Goal: Use online tool/utility: Utilize a website feature to perform a specific function

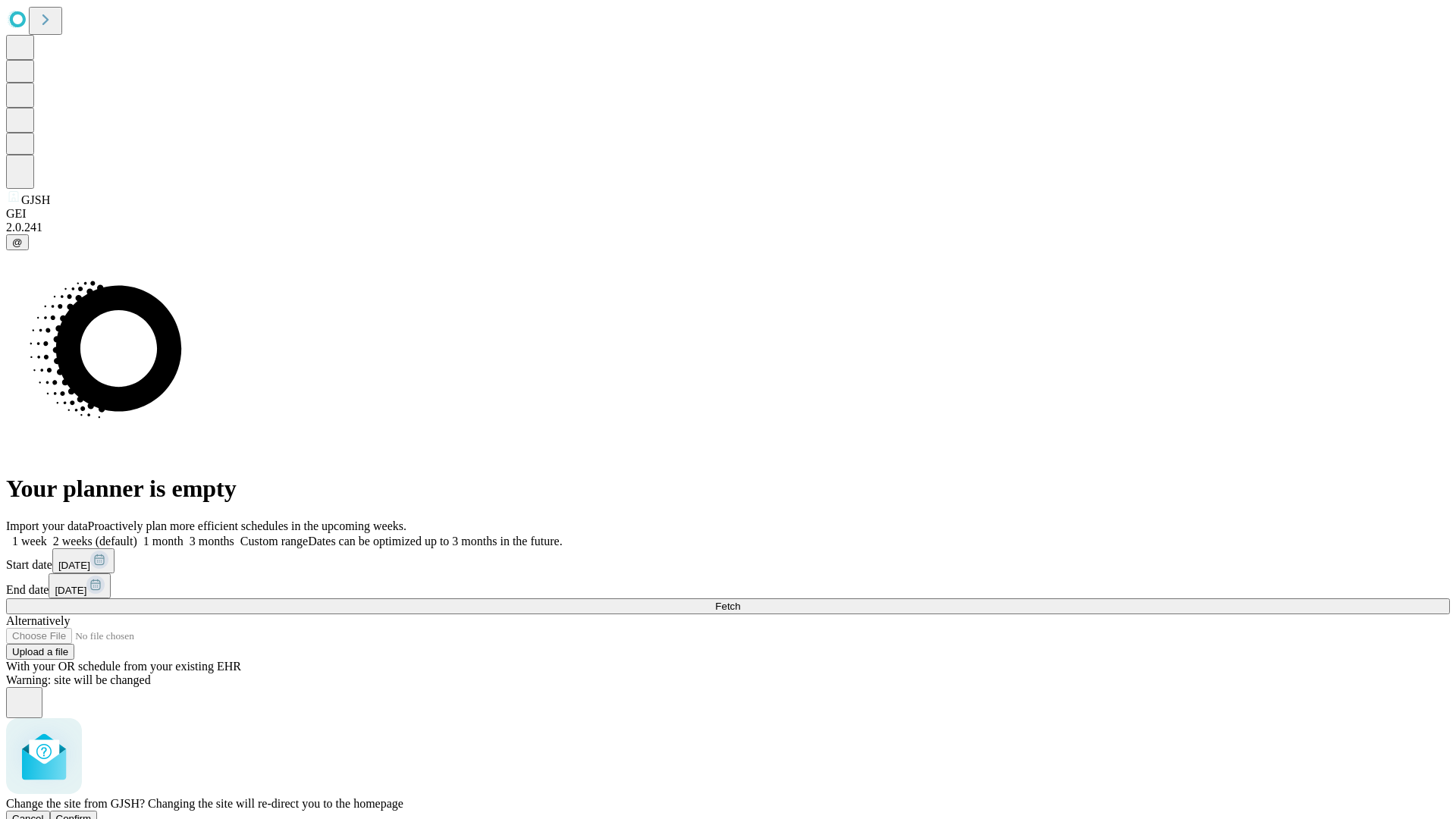
click at [92, 813] on span "Confirm" at bounding box center [74, 818] width 36 height 11
click at [183, 534] on label "1 month" at bounding box center [160, 540] width 47 height 13
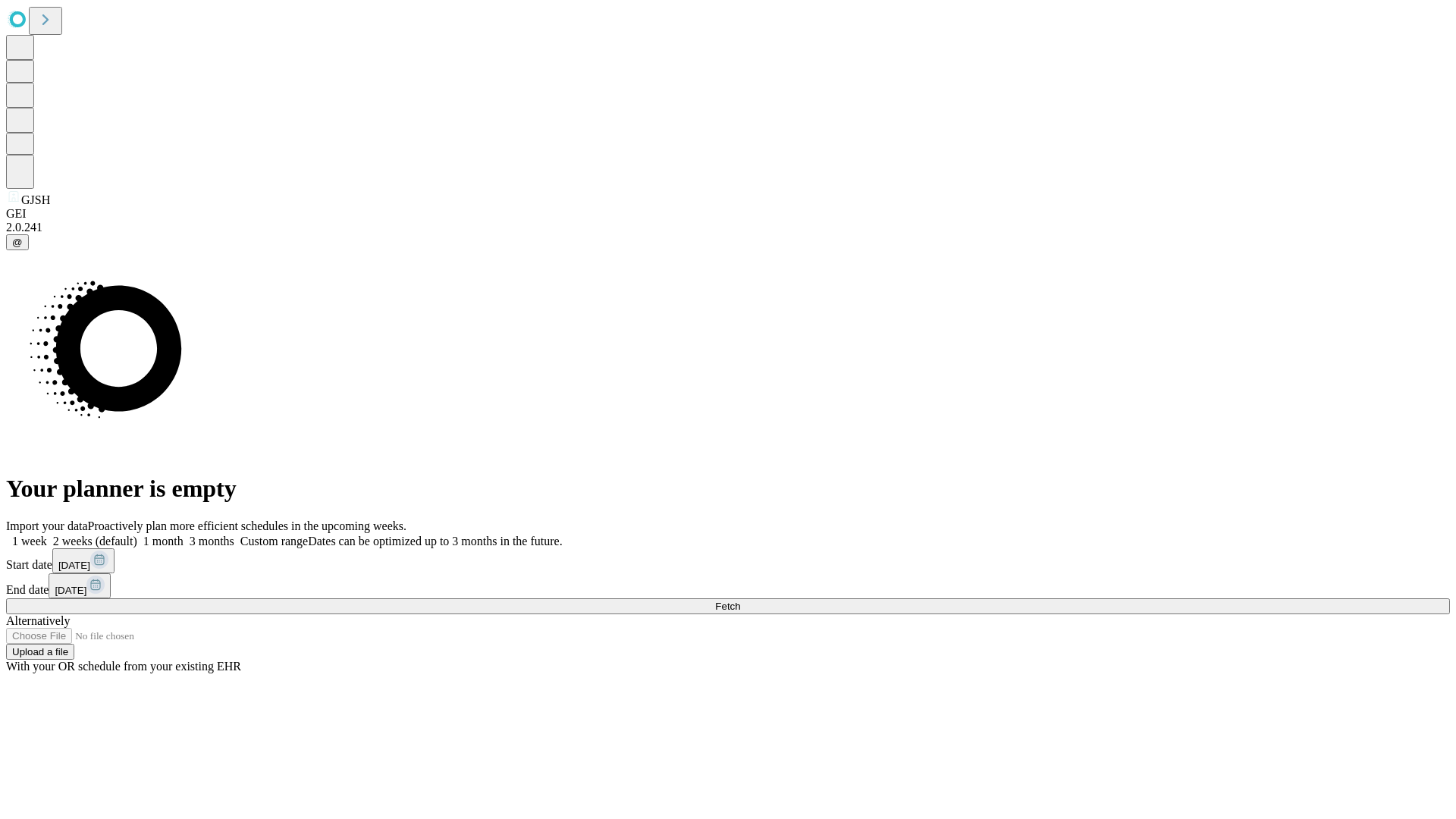
click at [740, 601] on span "Fetch" at bounding box center [727, 606] width 25 height 11
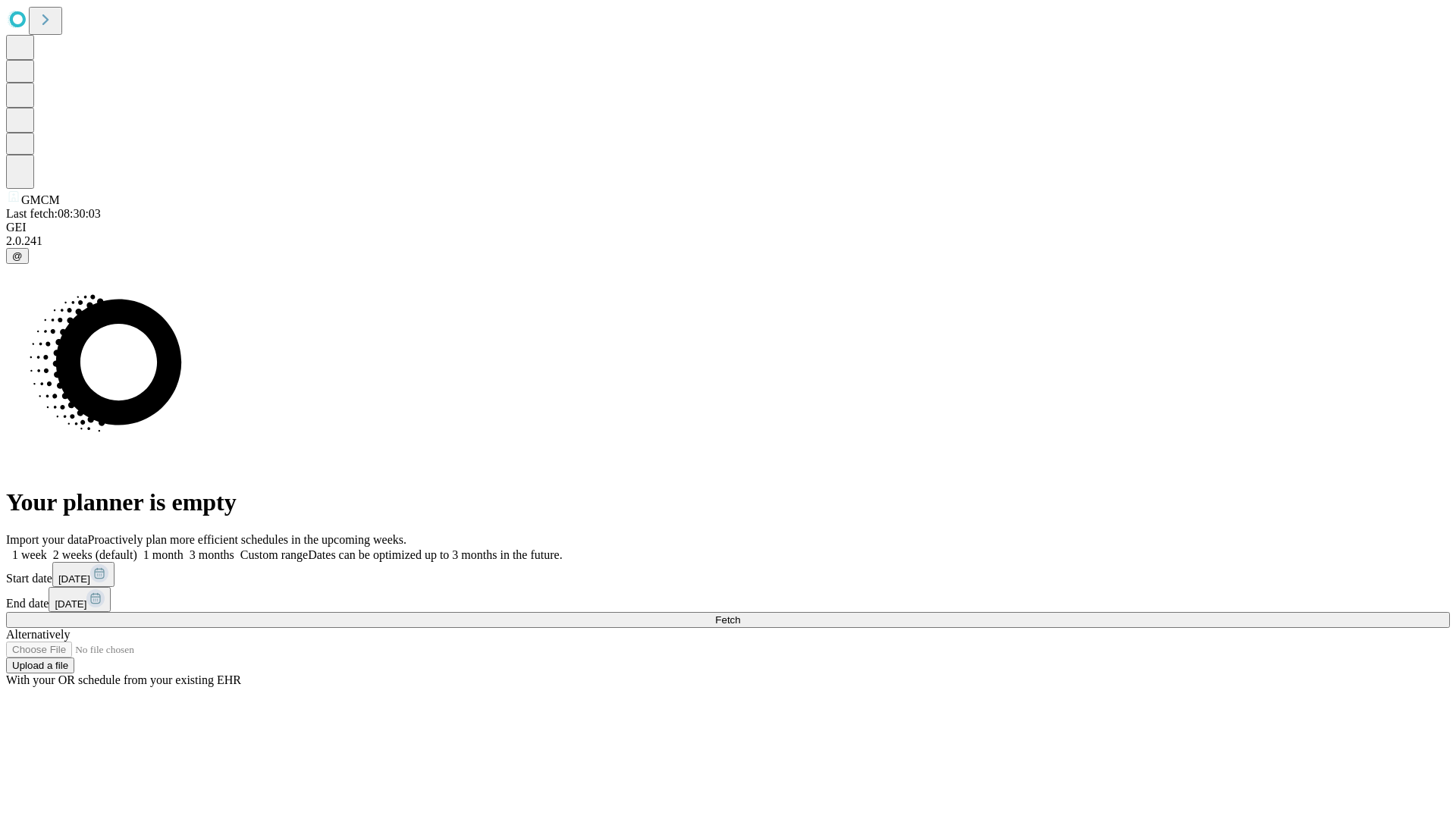
click at [183, 548] on label "1 month" at bounding box center [160, 554] width 47 height 13
click at [740, 615] on span "Fetch" at bounding box center [727, 620] width 25 height 11
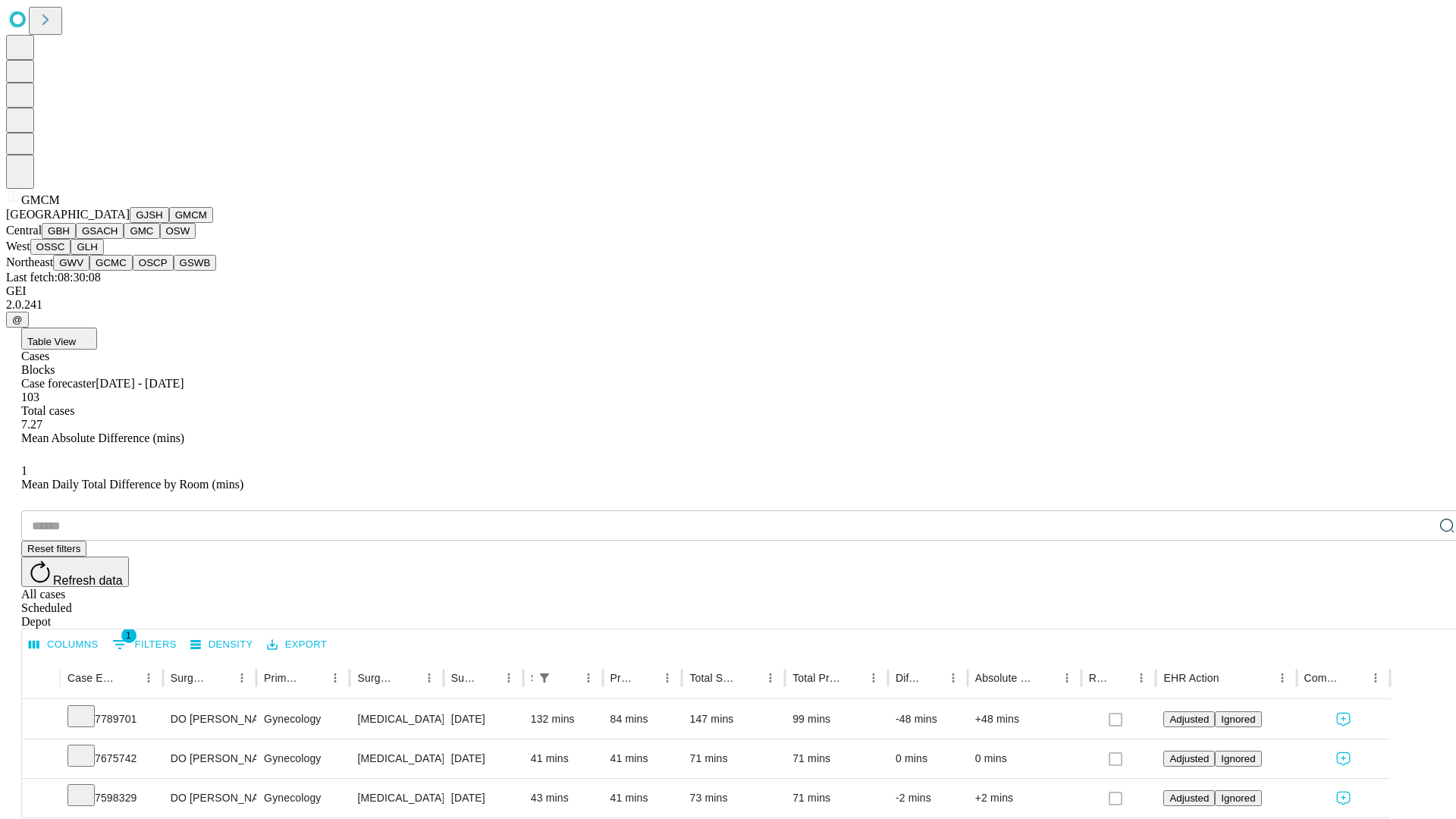
click at [75, 239] on button "GBH" at bounding box center [59, 231] width 34 height 16
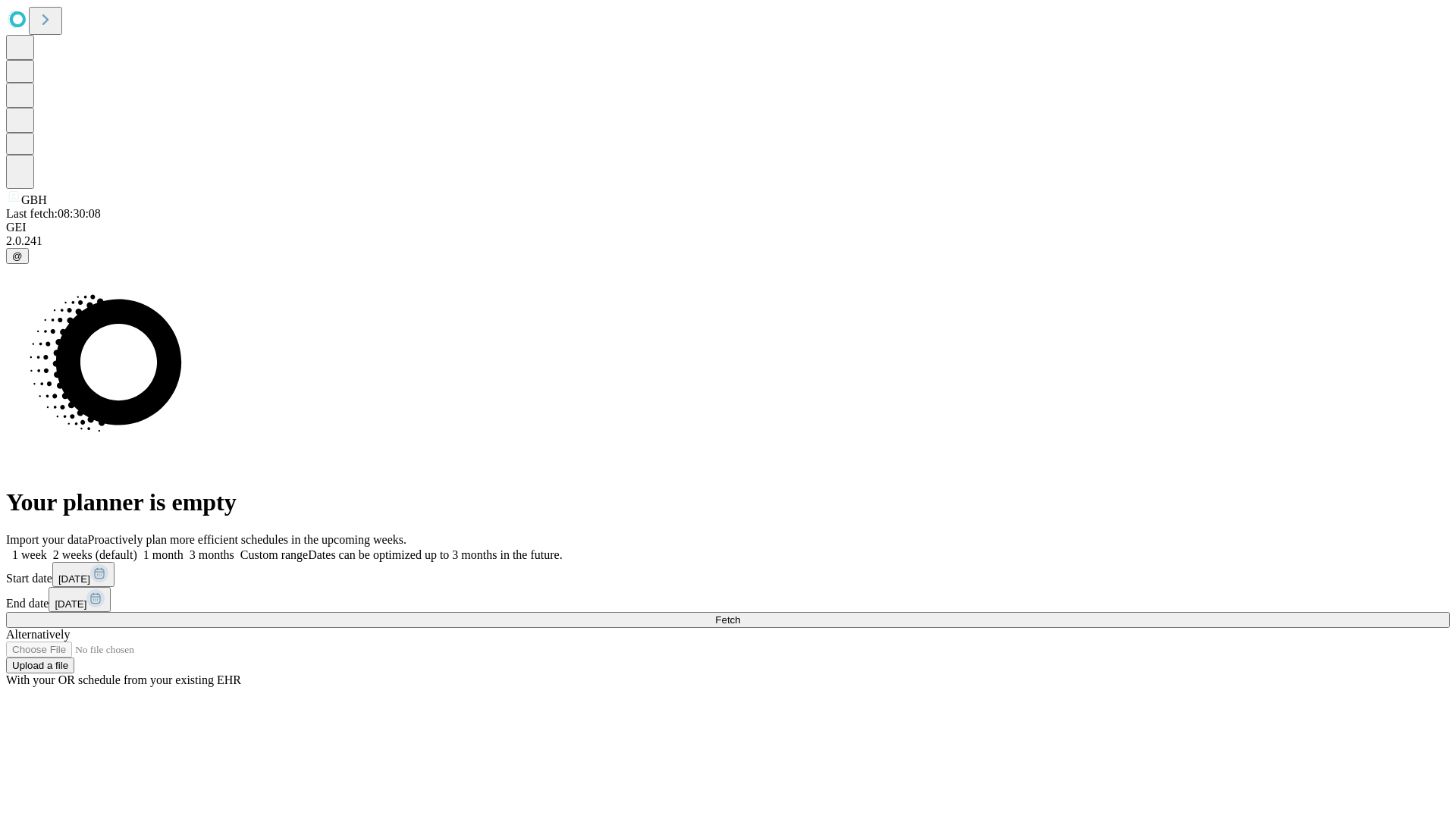
click at [183, 548] on label "1 month" at bounding box center [160, 554] width 47 height 13
click at [740, 615] on span "Fetch" at bounding box center [727, 620] width 25 height 11
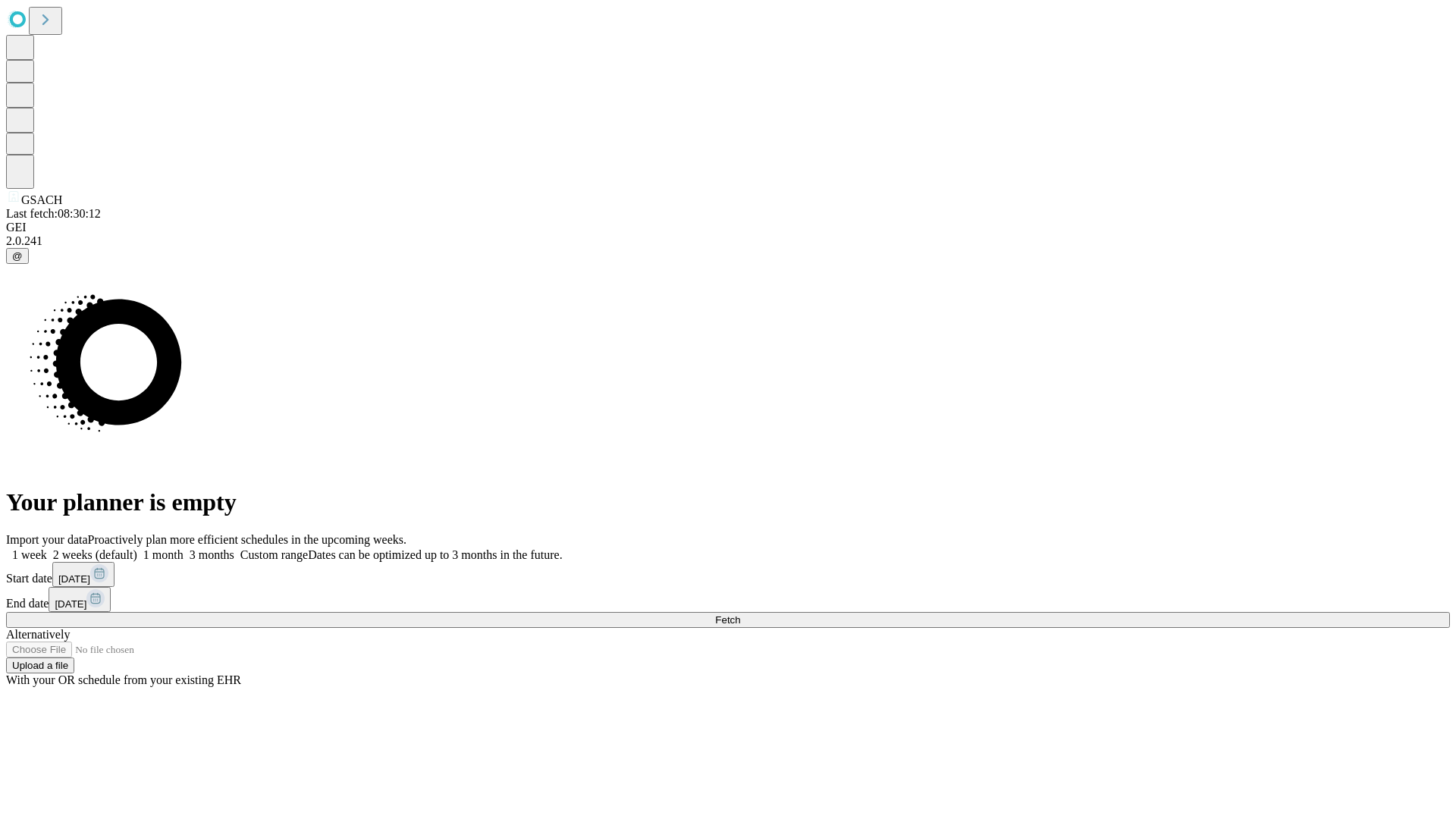
click at [183, 548] on label "1 month" at bounding box center [160, 554] width 47 height 13
click at [740, 615] on span "Fetch" at bounding box center [727, 620] width 25 height 11
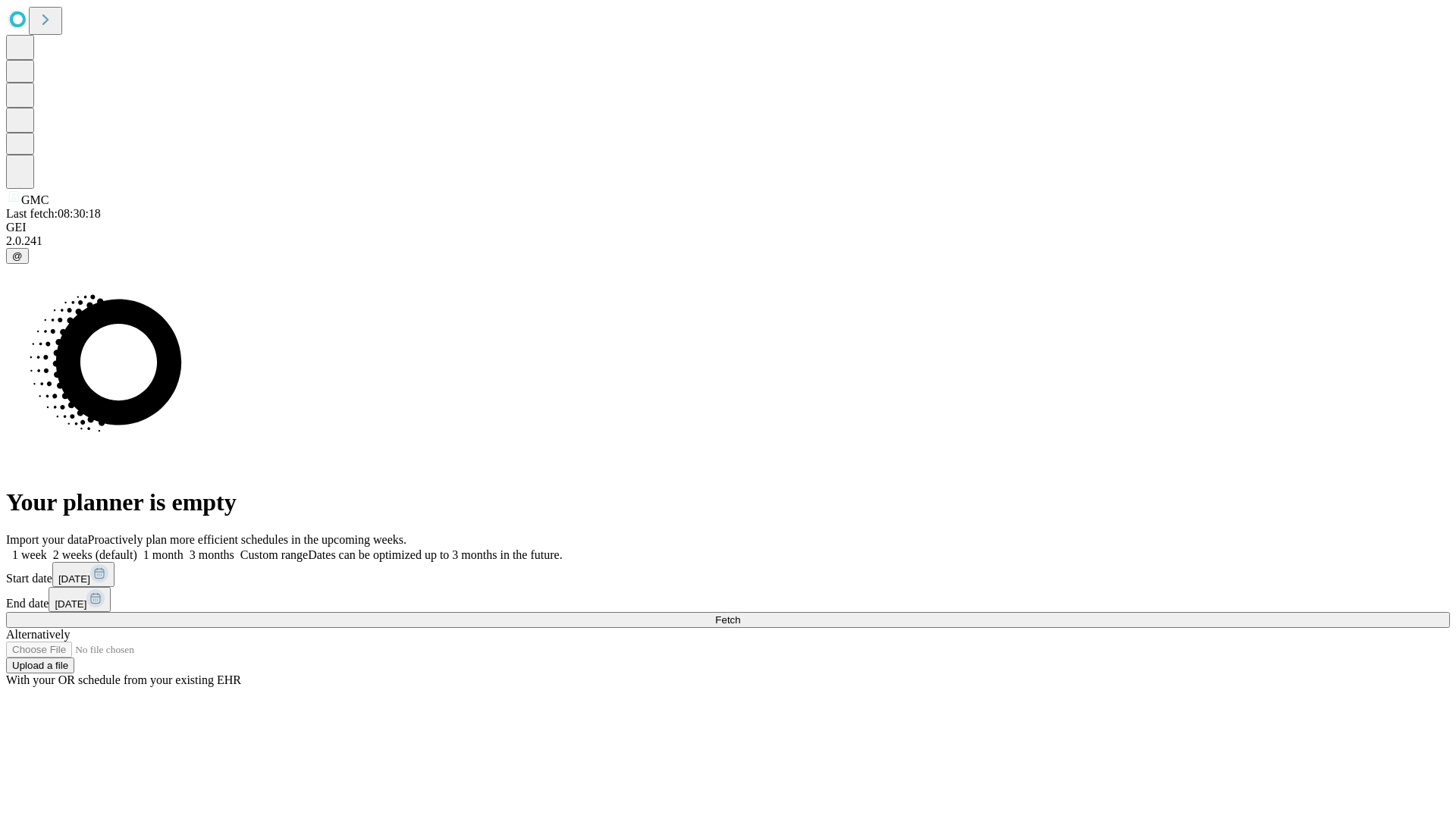
click at [183, 548] on label "1 month" at bounding box center [160, 554] width 47 height 13
click at [740, 615] on span "Fetch" at bounding box center [727, 620] width 25 height 11
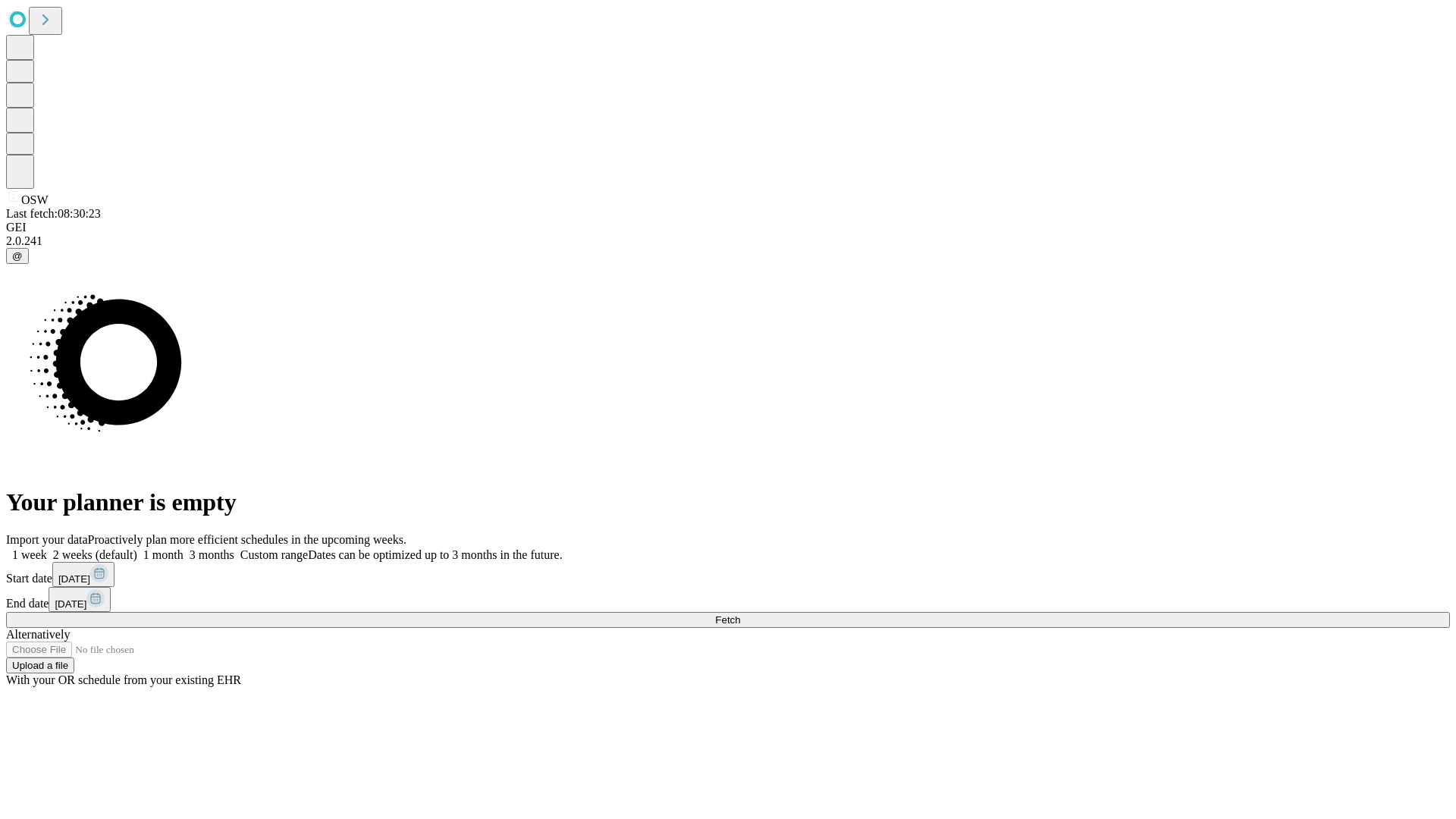
click at [183, 548] on label "1 month" at bounding box center [160, 554] width 47 height 13
click at [740, 615] on span "Fetch" at bounding box center [727, 620] width 25 height 11
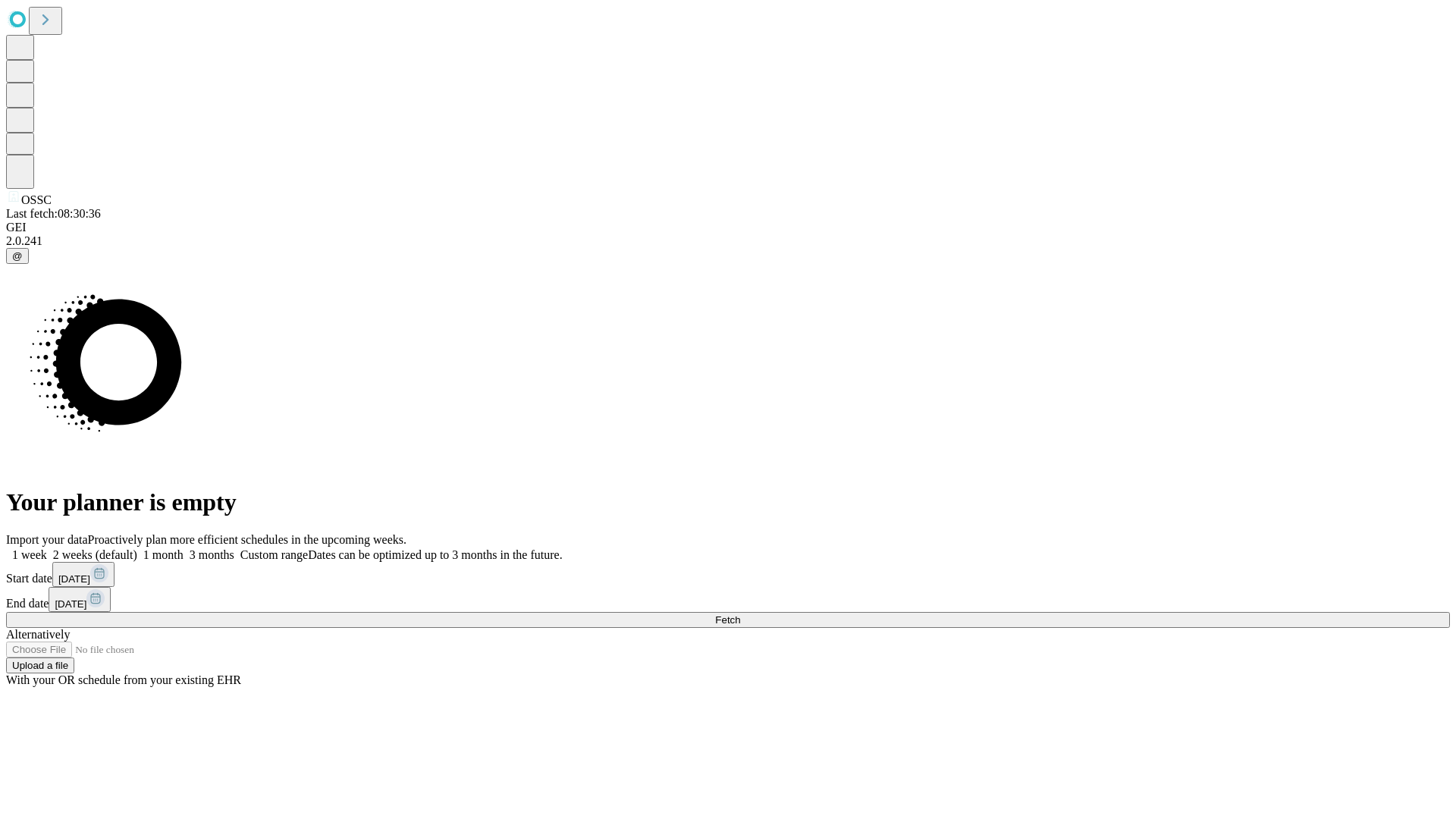
click at [183, 548] on label "1 month" at bounding box center [160, 554] width 47 height 13
click at [740, 615] on span "Fetch" at bounding box center [727, 620] width 25 height 11
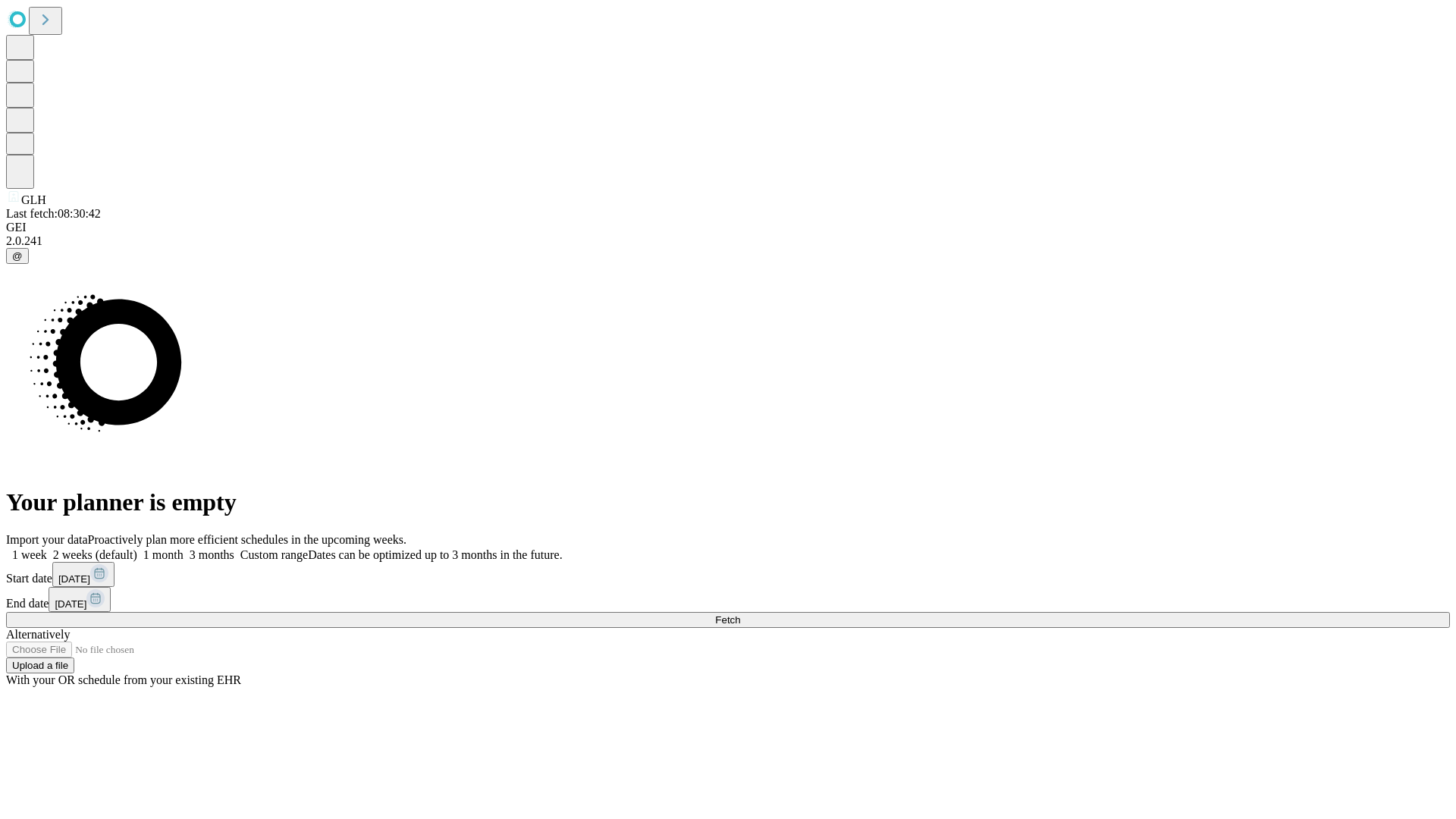
click at [183, 548] on label "1 month" at bounding box center [160, 554] width 47 height 13
click at [740, 615] on span "Fetch" at bounding box center [727, 620] width 25 height 11
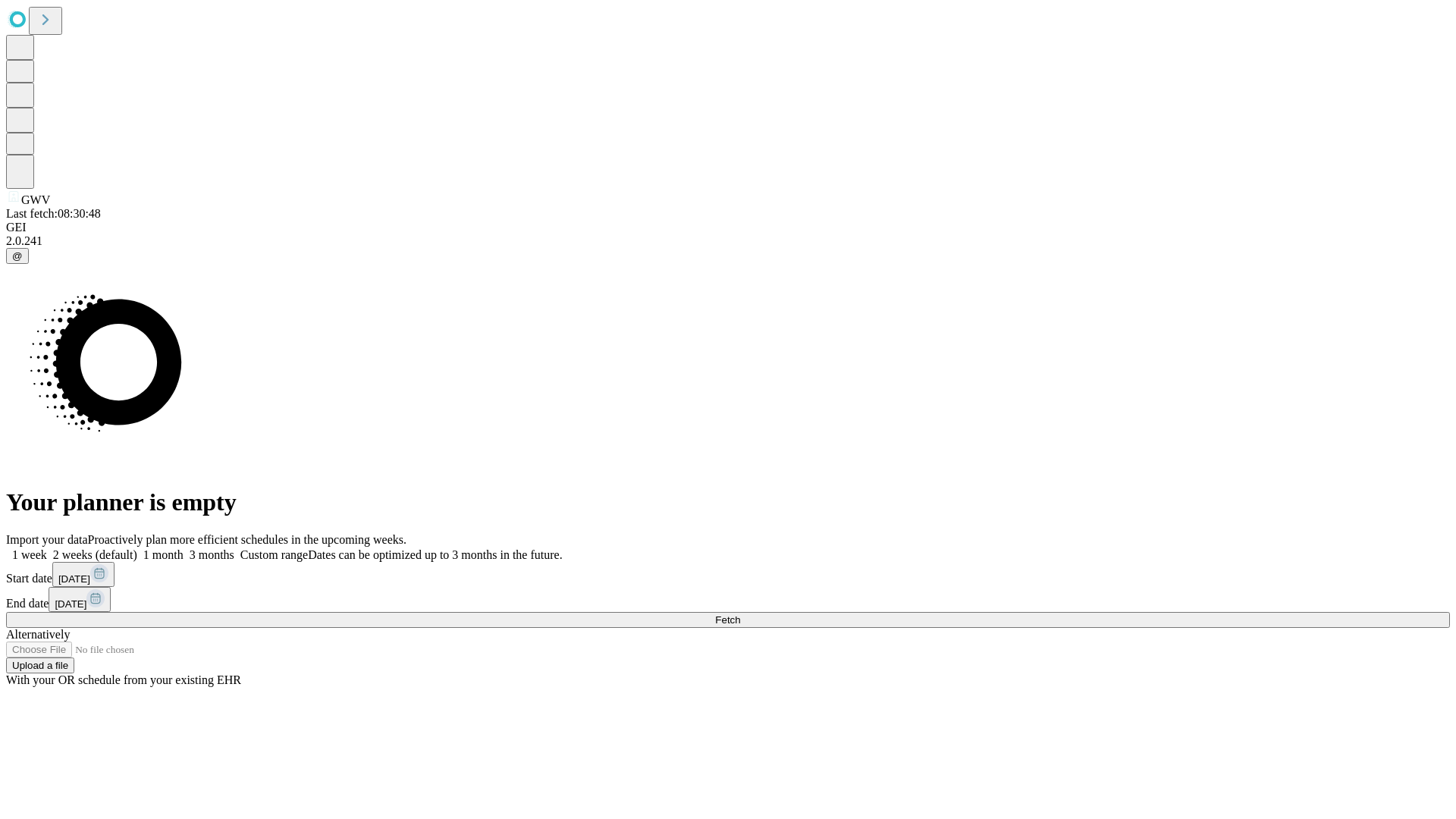
click at [183, 548] on label "1 month" at bounding box center [160, 554] width 47 height 13
click at [740, 615] on span "Fetch" at bounding box center [727, 620] width 25 height 11
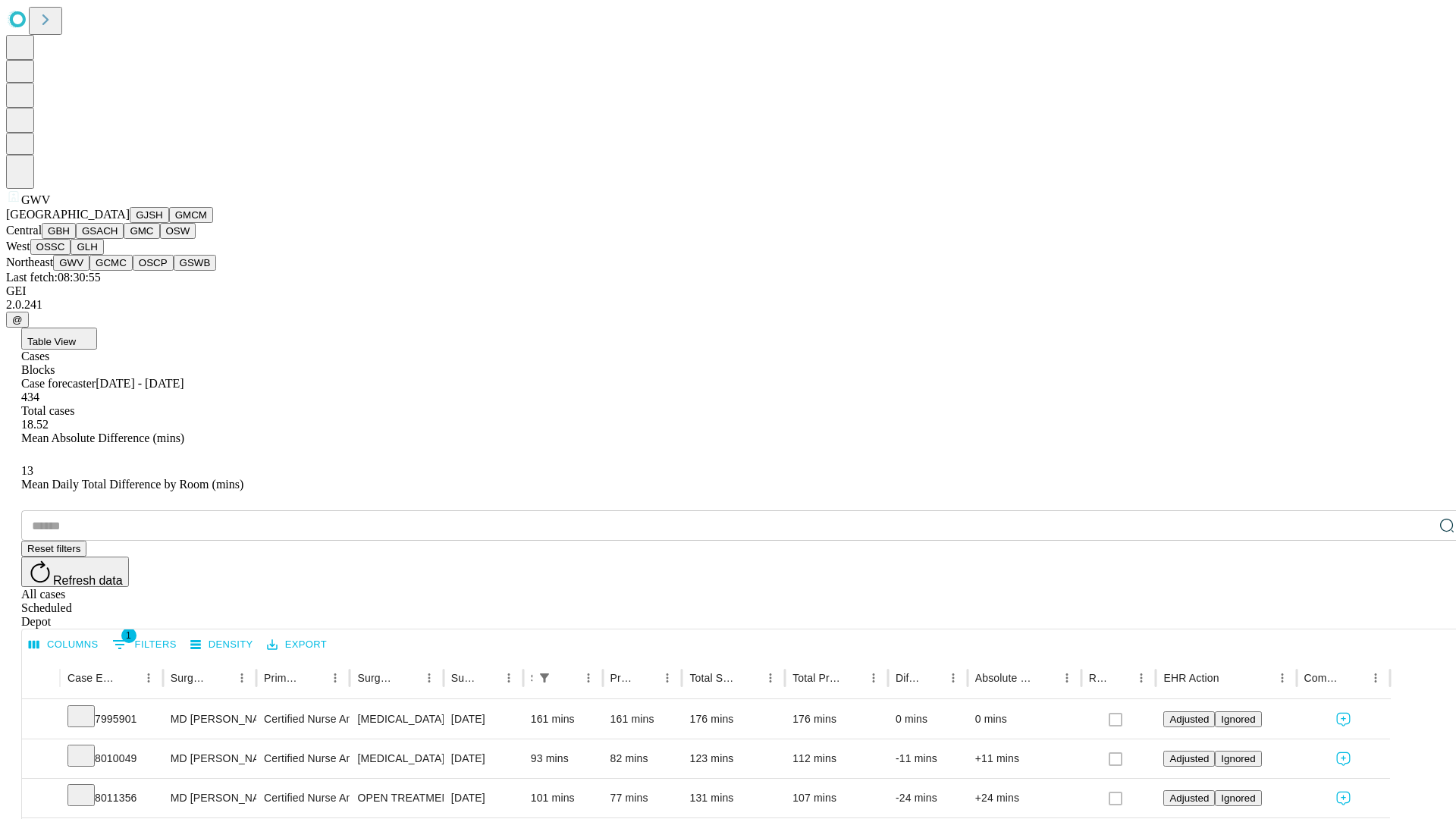
click at [118, 271] on button "GCMC" at bounding box center [111, 263] width 44 height 16
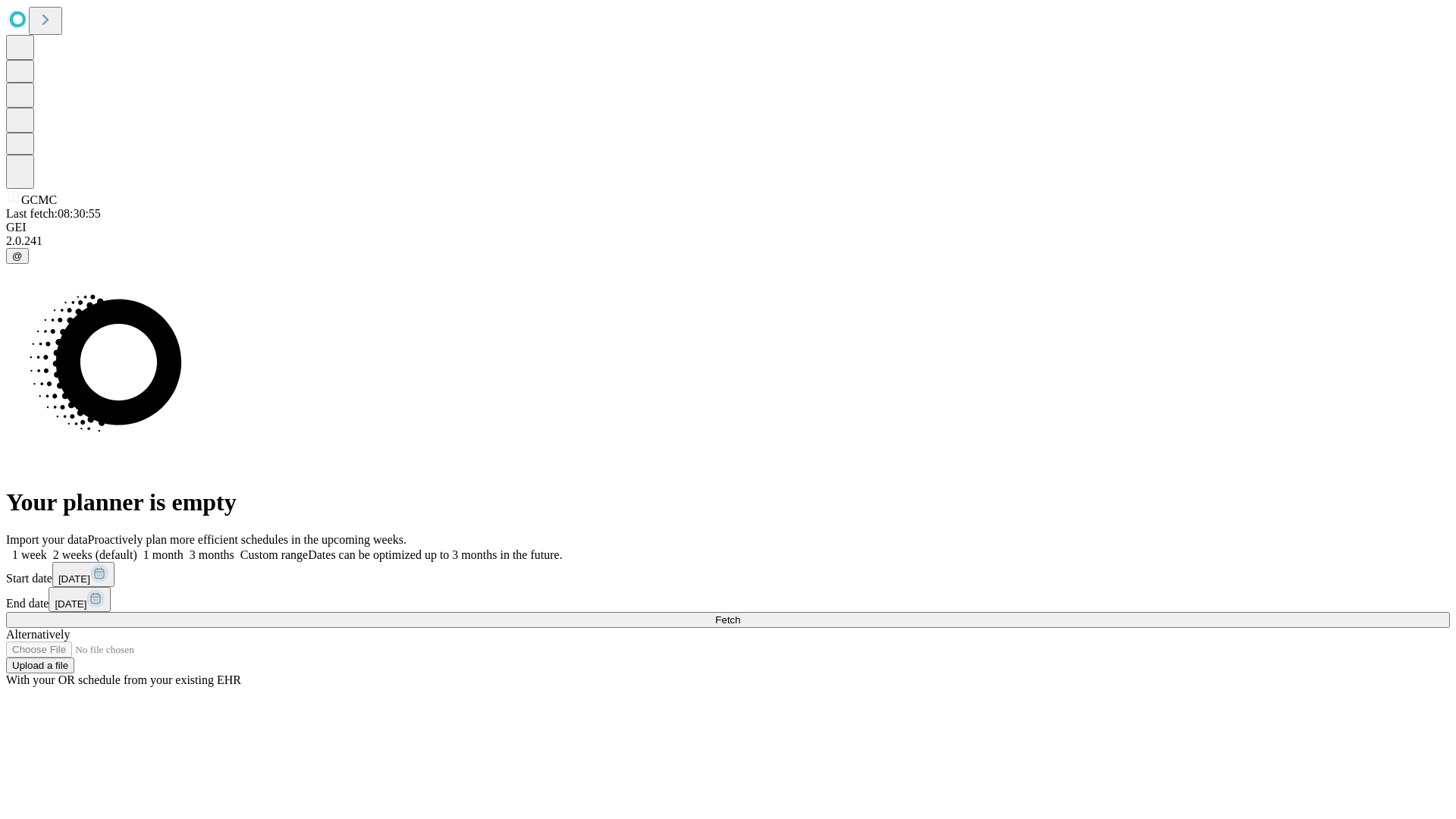
click at [740, 615] on span "Fetch" at bounding box center [727, 620] width 25 height 11
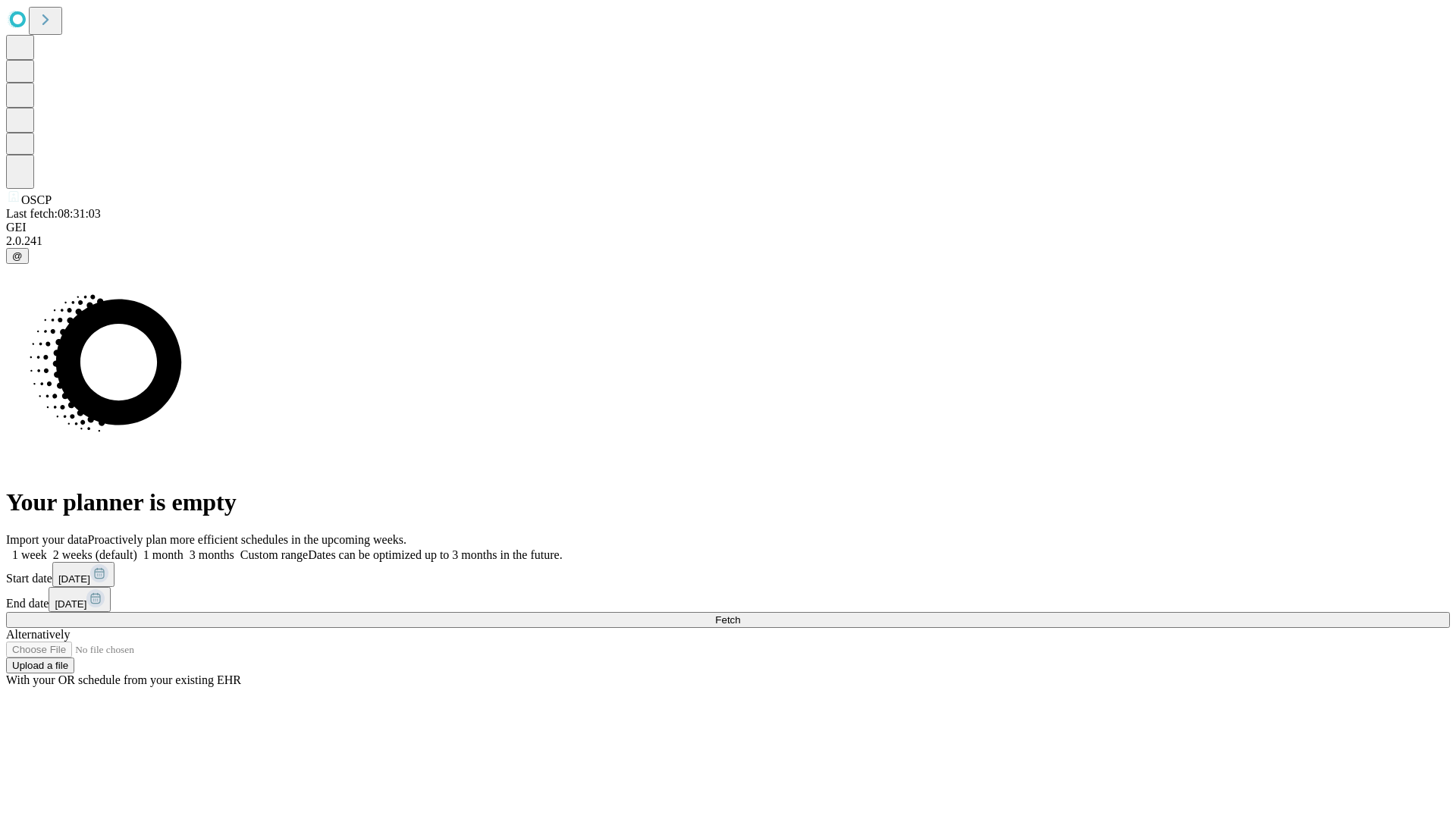
click at [183, 548] on label "1 month" at bounding box center [160, 554] width 47 height 13
click at [740, 615] on span "Fetch" at bounding box center [727, 620] width 25 height 11
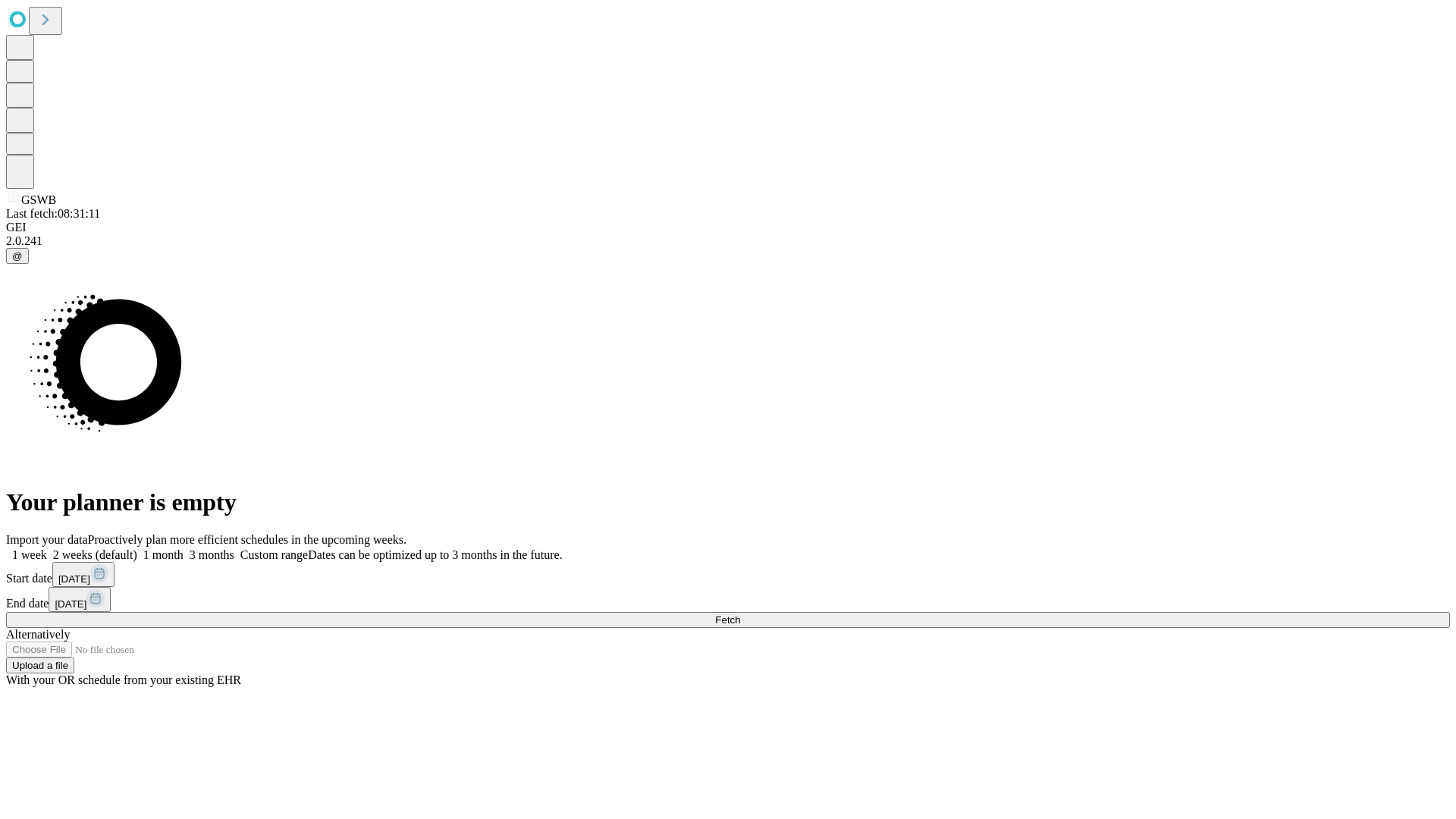
click at [183, 548] on label "1 month" at bounding box center [160, 554] width 47 height 13
click at [740, 615] on span "Fetch" at bounding box center [727, 620] width 25 height 11
